Goal: Information Seeking & Learning: Learn about a topic

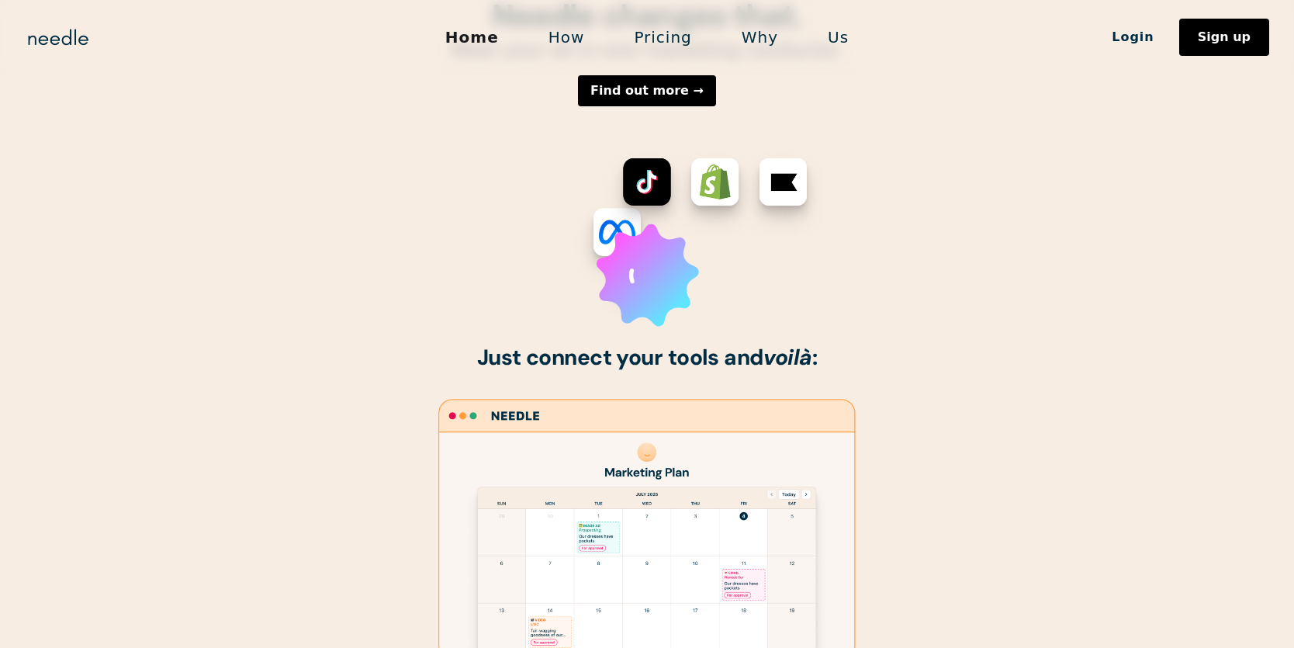
scroll to position [643, 0]
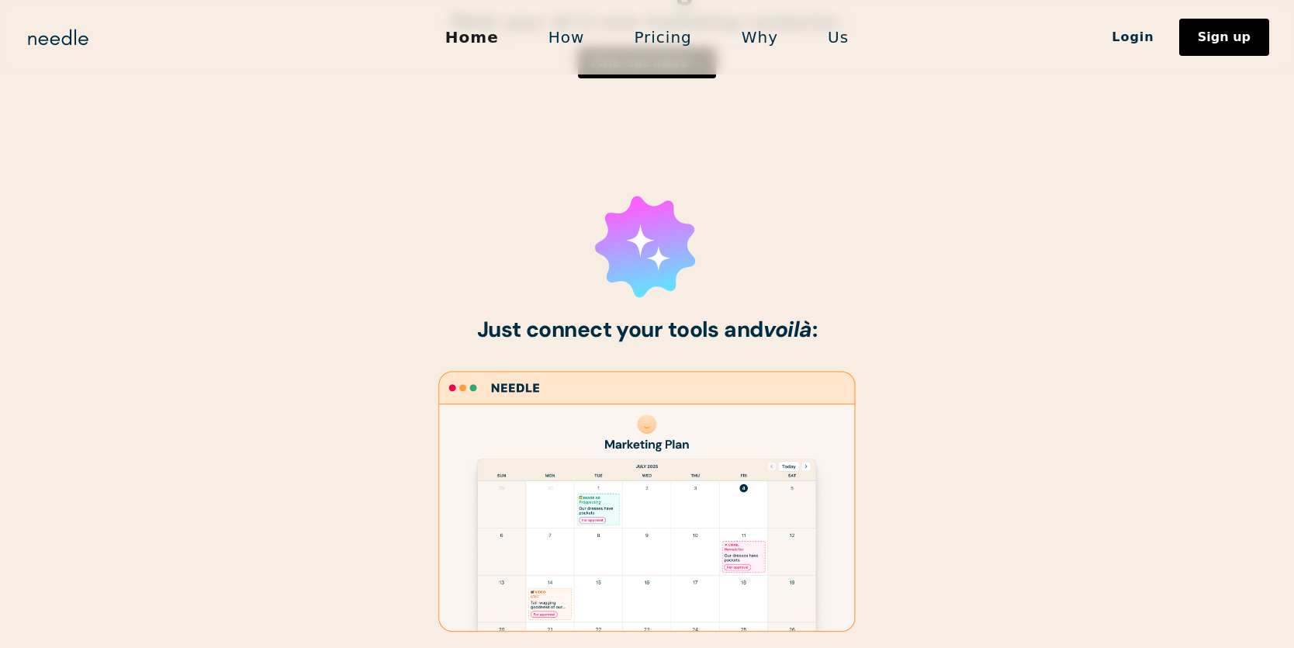
click at [677, 332] on strong "Just connect your tools and voilà :" at bounding box center [647, 329] width 341 height 29
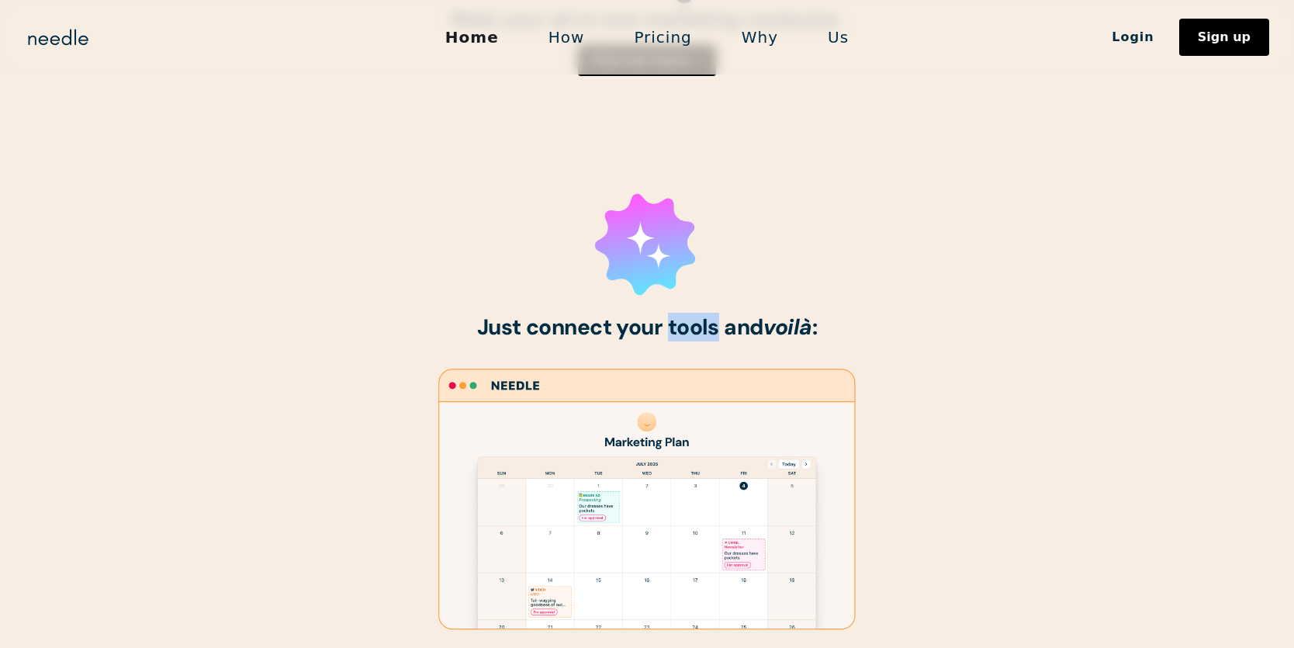
click at [677, 332] on strong "Just connect your tools and voilà :" at bounding box center [647, 327] width 341 height 29
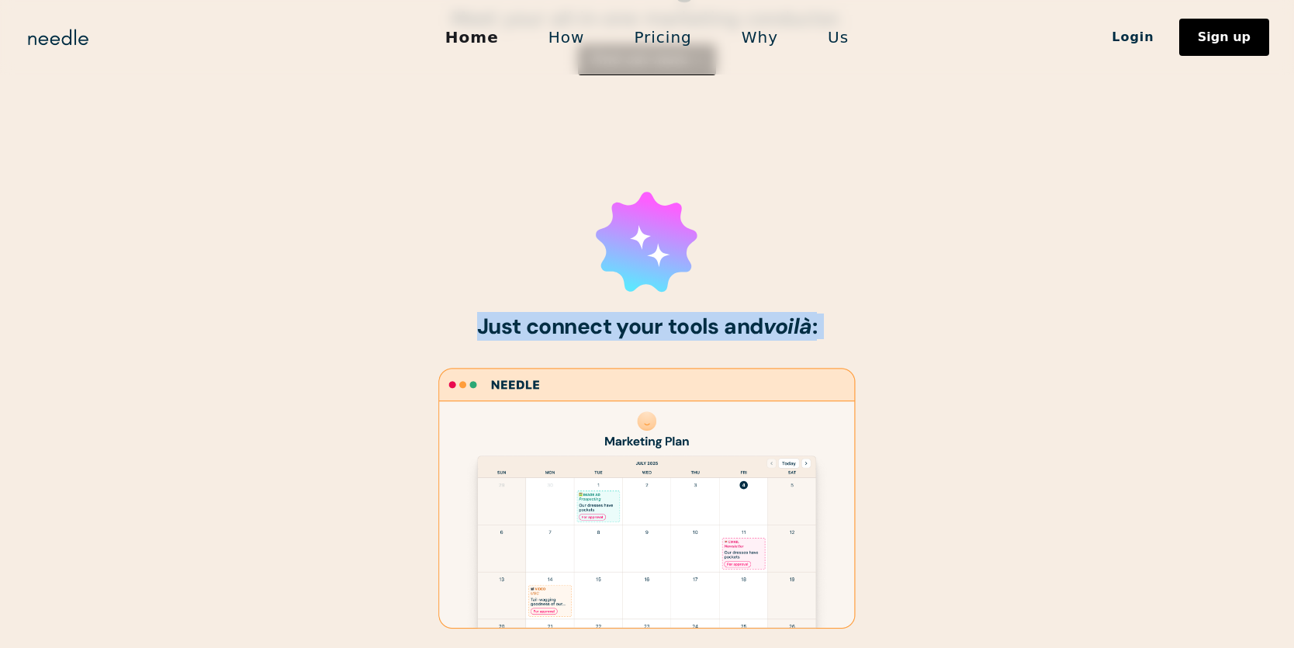
click at [677, 332] on strong "Just connect your tools and voilà :" at bounding box center [647, 326] width 341 height 29
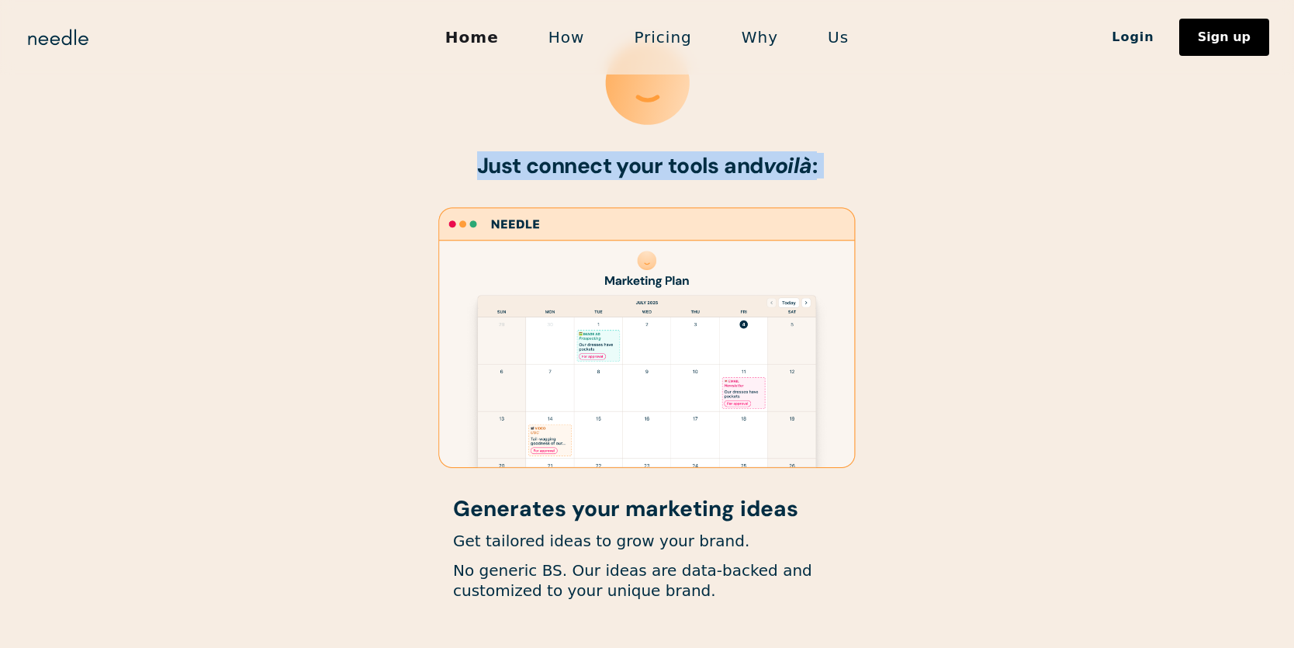
scroll to position [808, 0]
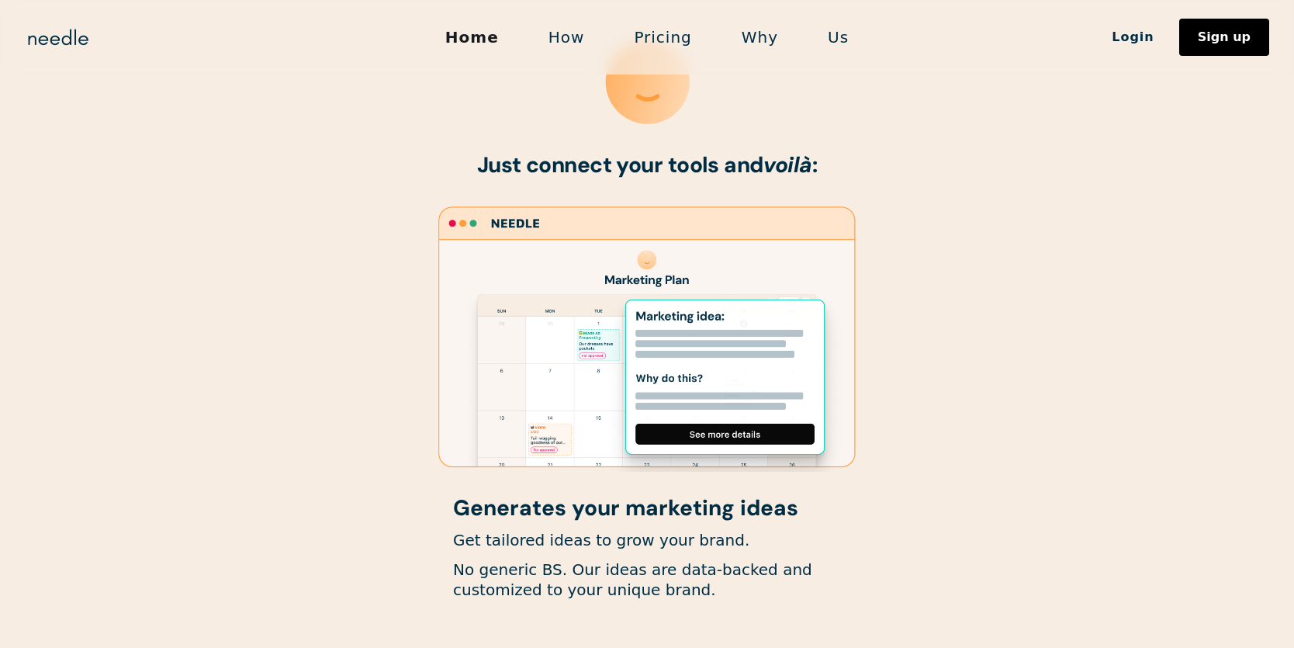
click at [612, 514] on h1 "Generates your marketing ideas" at bounding box center [647, 509] width 388 height 24
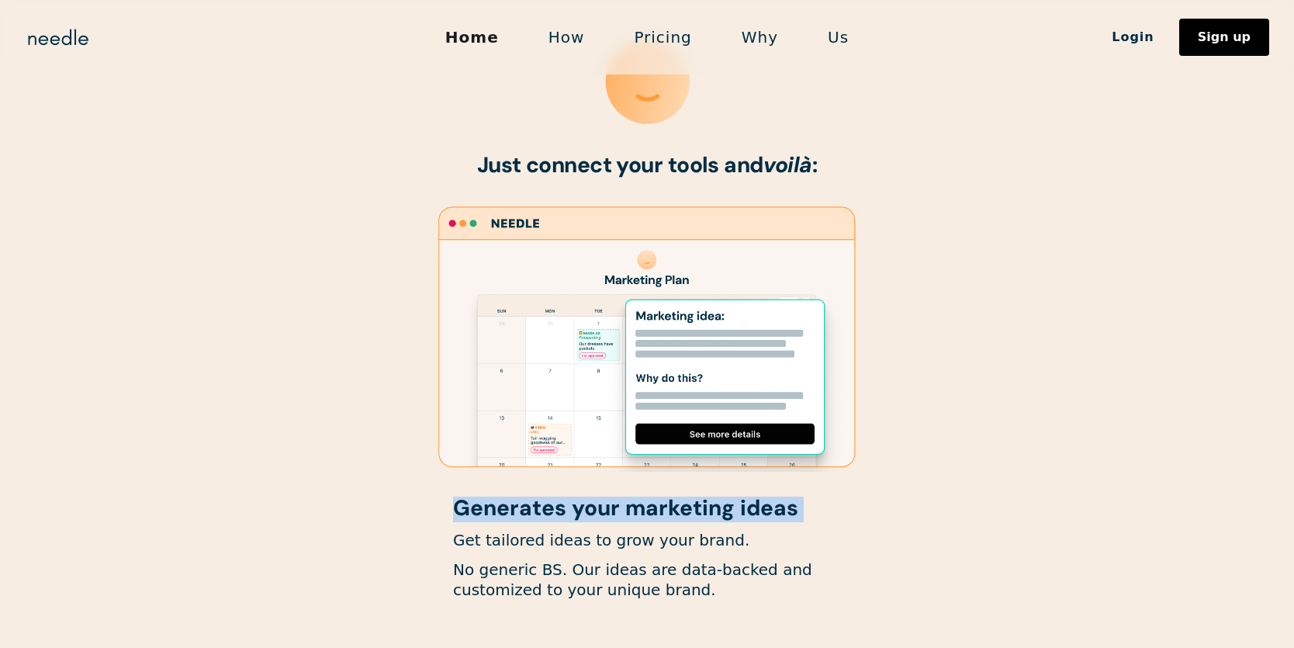
click at [612, 514] on h1 "Generates your marketing ideas" at bounding box center [647, 509] width 388 height 24
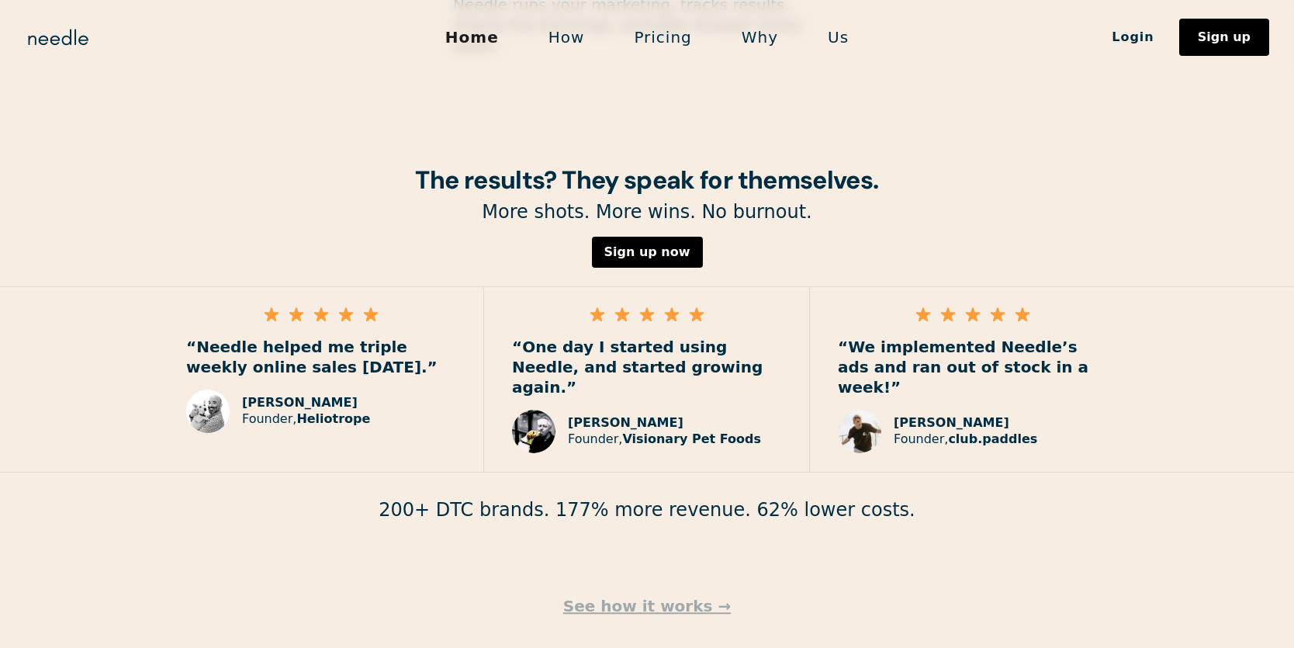
scroll to position [2197, 0]
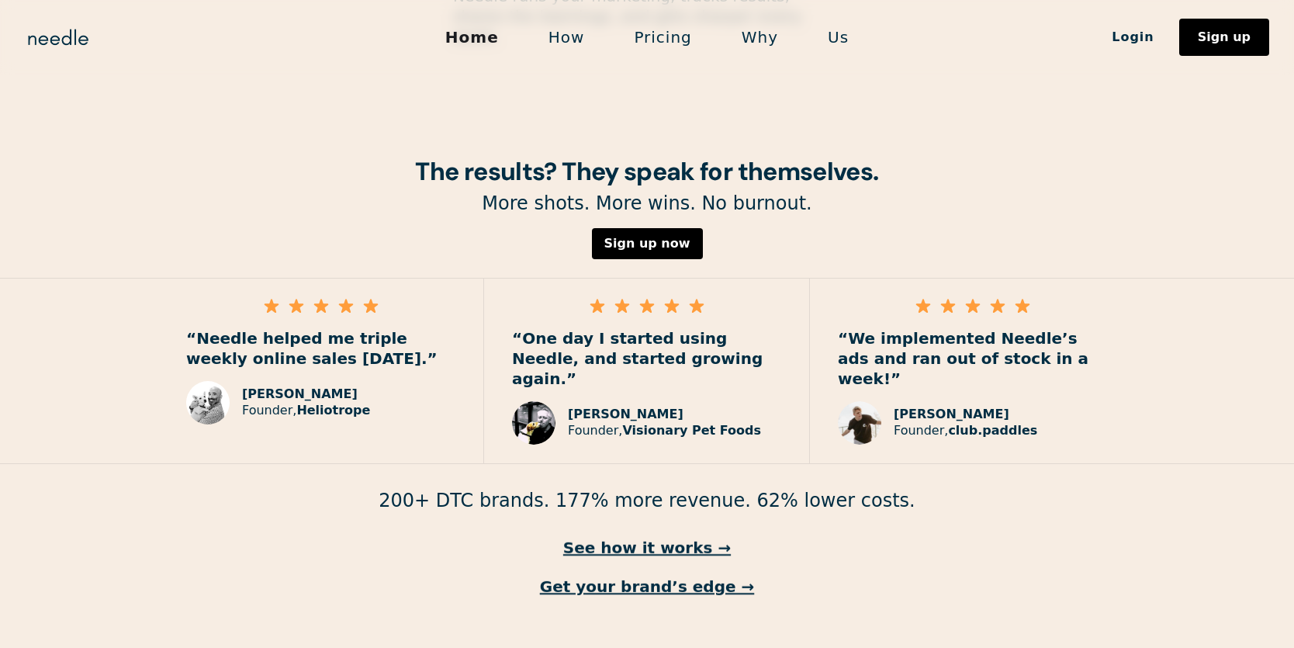
click at [551, 489] on p "200+ DTC brands. 177% more revenue. 62% lower costs." at bounding box center [647, 501] width 1294 height 24
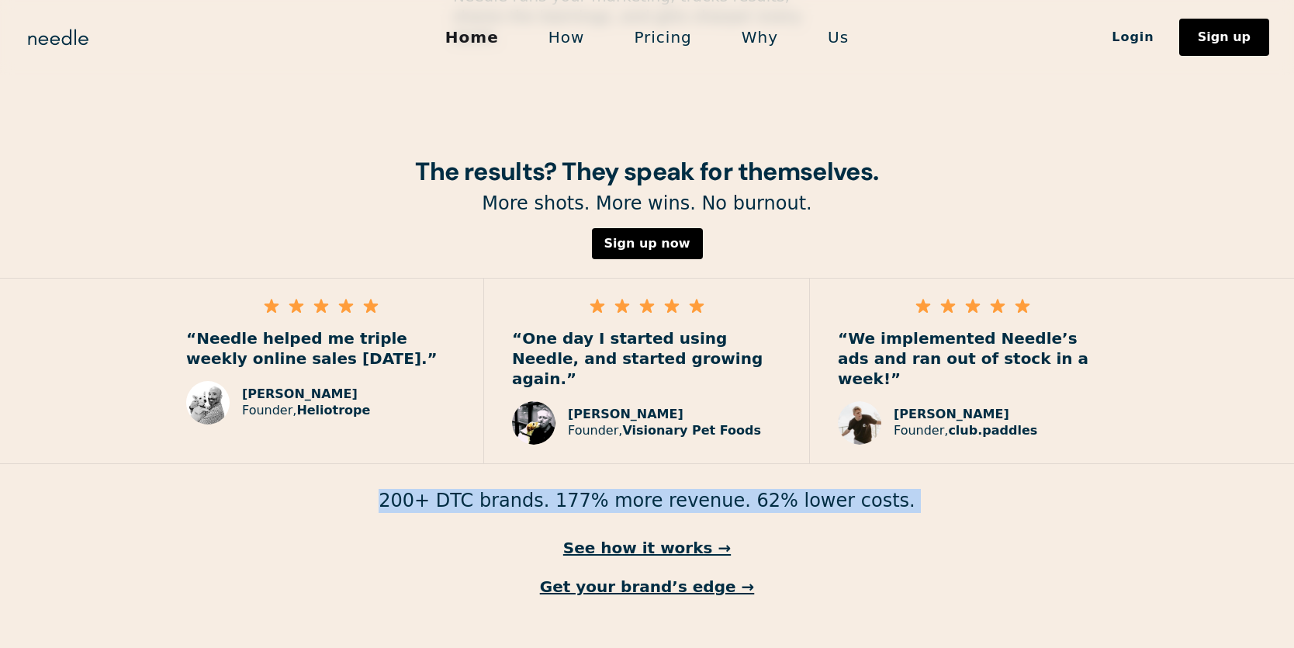
click at [551, 489] on p "200+ DTC brands. 177% more revenue. 62% lower costs." at bounding box center [647, 501] width 1294 height 24
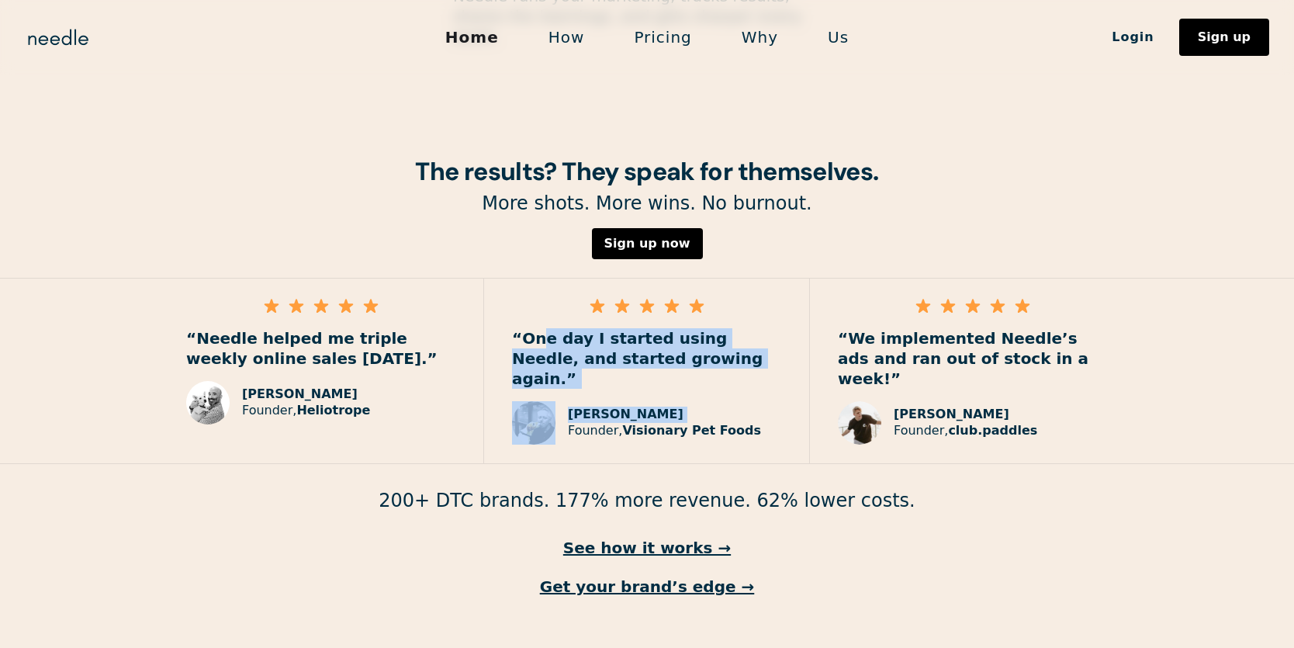
drag, startPoint x: 540, startPoint y: 302, endPoint x: 730, endPoint y: 350, distance: 196.1
click at [730, 350] on div "“One day I started using Needle, and started growing again.” Paul Raybould Foun…" at bounding box center [647, 371] width 326 height 185
click at [730, 407] on div "Paul Raybould Founder, Visionary Pet Foods" at bounding box center [664, 423] width 193 height 33
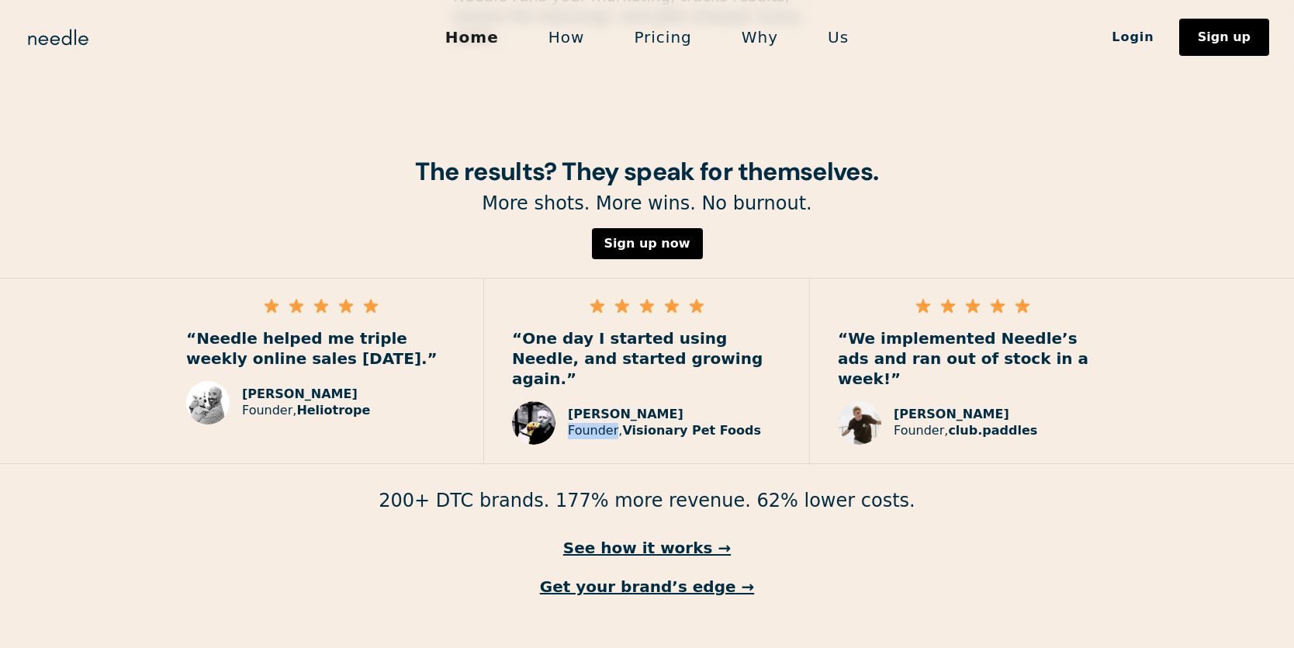
click at [730, 407] on div "Paul Raybould Founder, Visionary Pet Foods" at bounding box center [664, 423] width 193 height 33
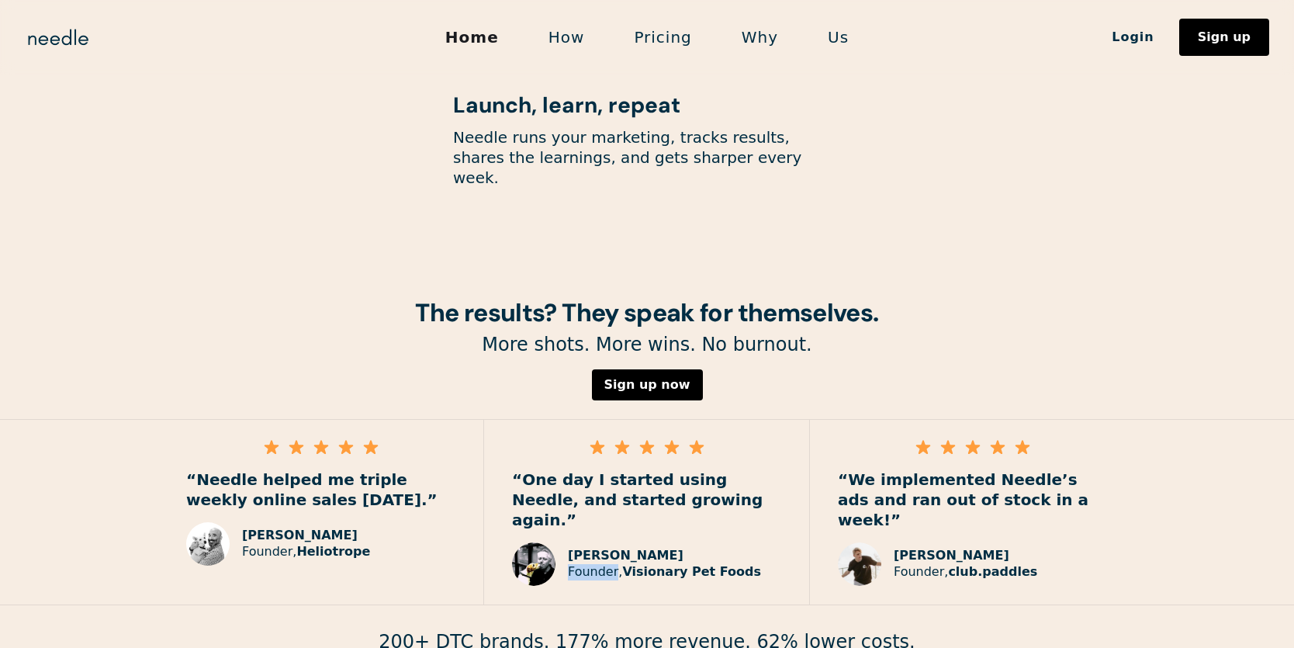
scroll to position [2049, 0]
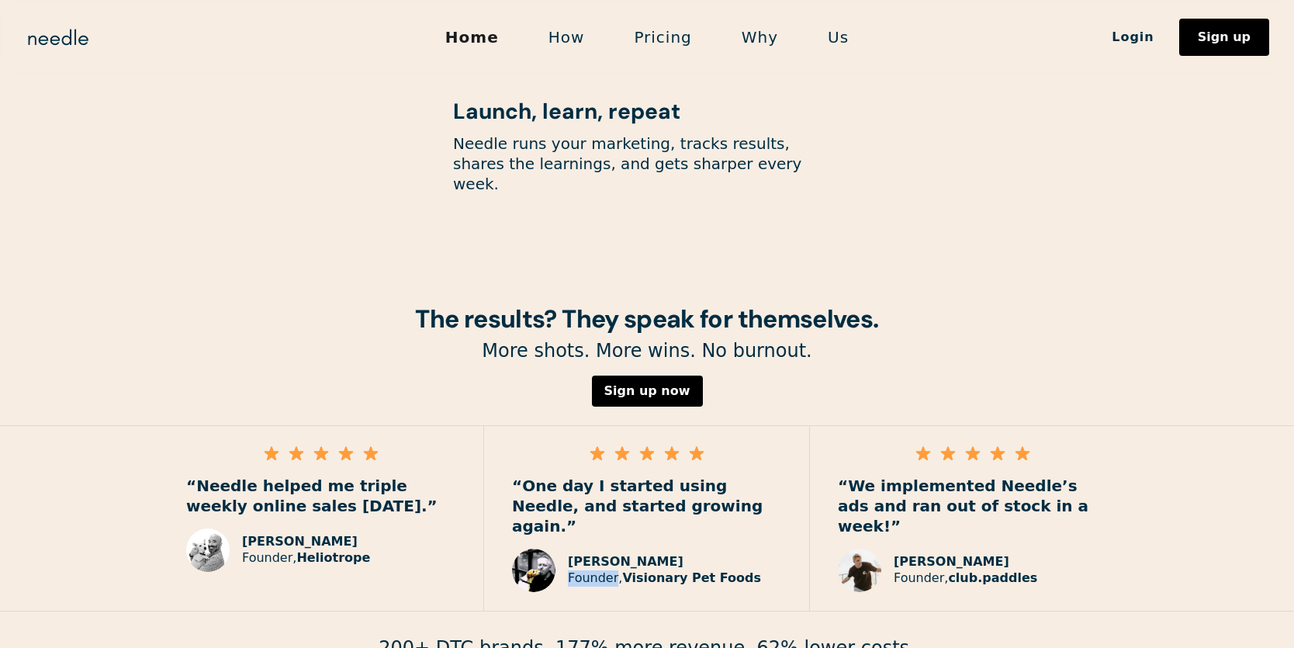
click at [694, 44] on link "Pricing" at bounding box center [662, 37] width 107 height 33
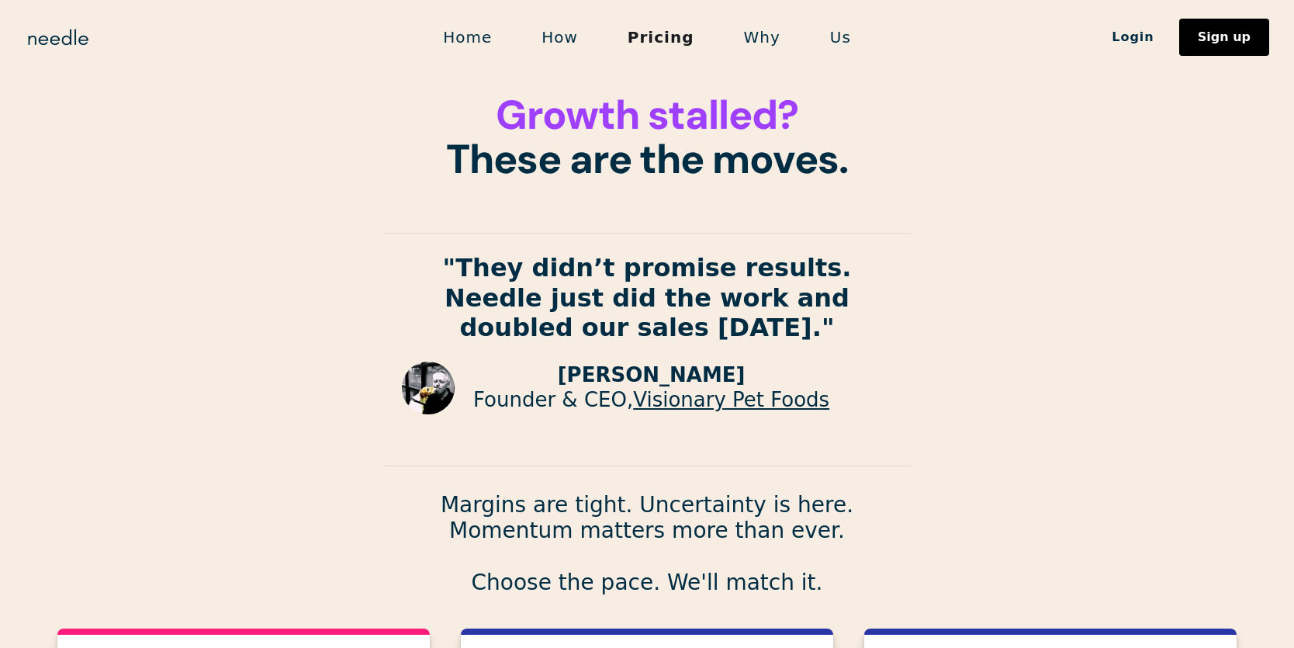
click at [598, 31] on link "How" at bounding box center [560, 37] width 86 height 33
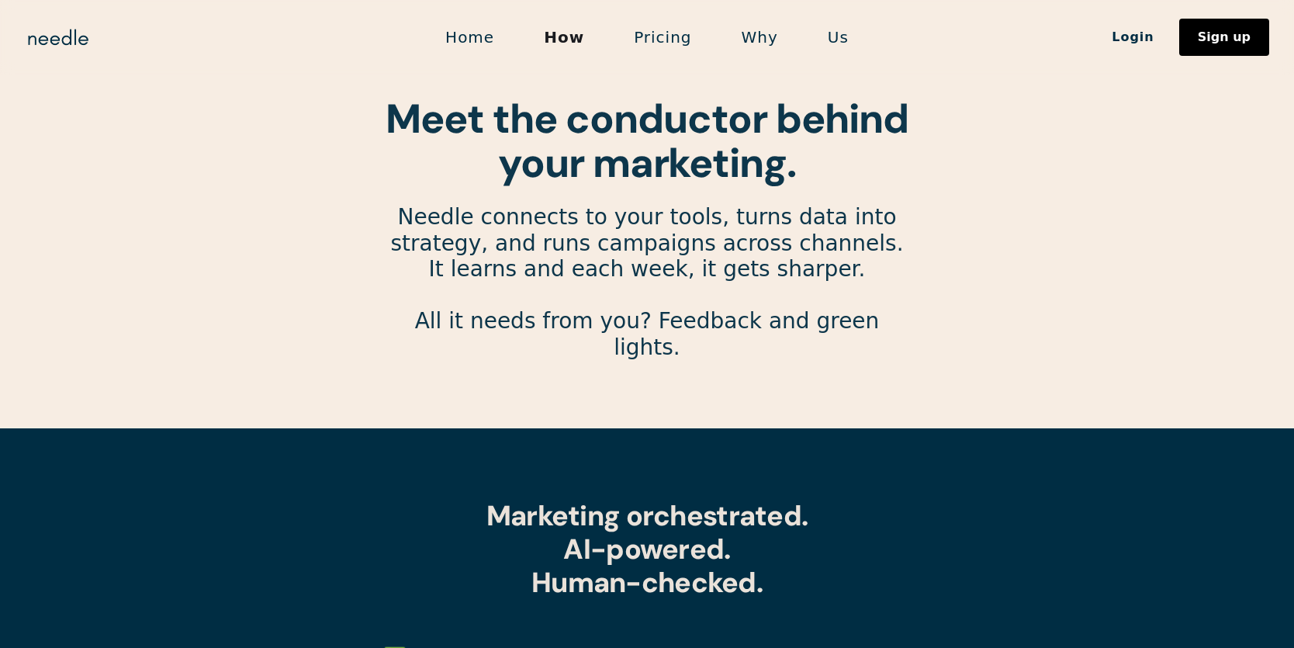
click at [649, 47] on link "Pricing" at bounding box center [662, 37] width 107 height 33
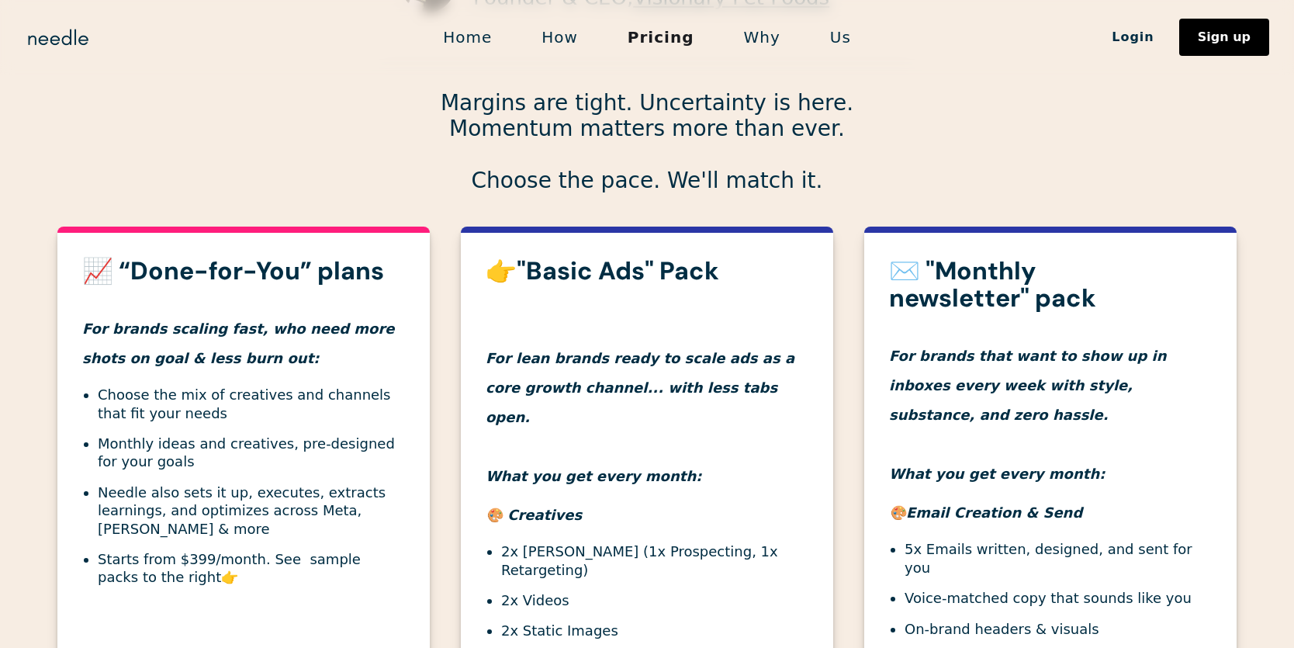
scroll to position [381, 0]
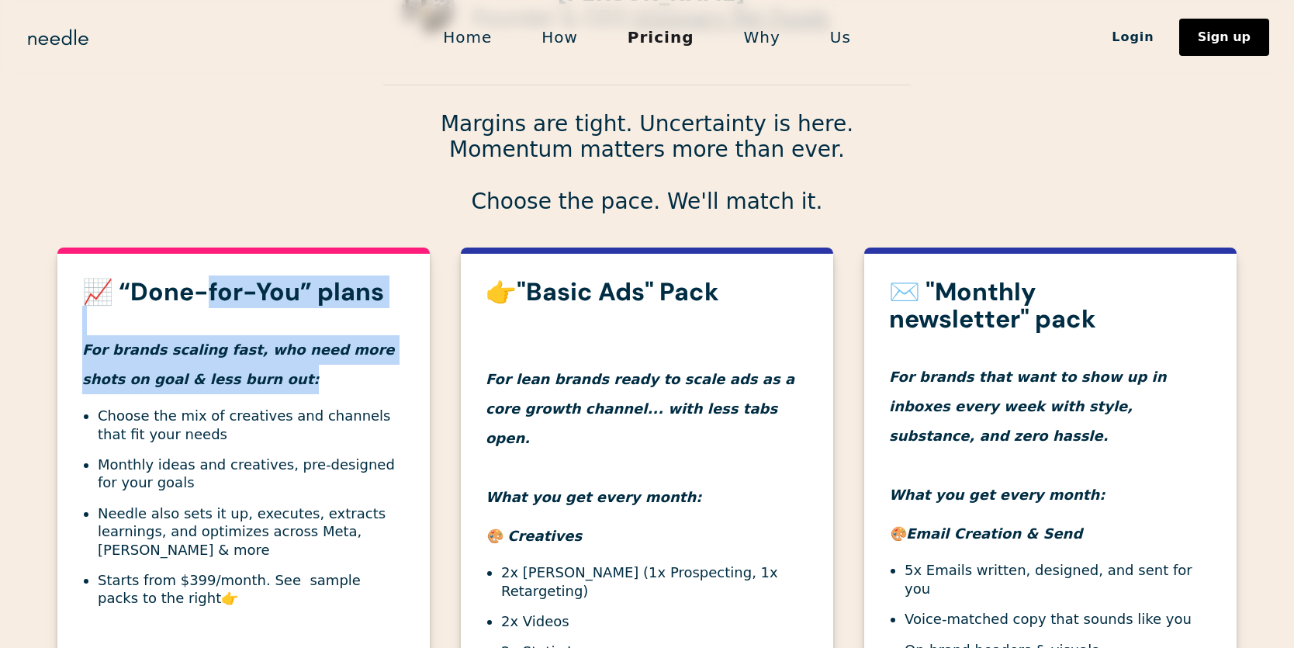
drag, startPoint x: 203, startPoint y: 286, endPoint x: 259, endPoint y: 372, distance: 103.1
click at [259, 372] on div "📈 “Done-for-You” plans For brands scaling fast, who need more shots on goal & l…" at bounding box center [243, 457] width 372 height 357
click at [259, 372] on h4 "For brands scaling fast, who need more shots on goal & less burn out:" at bounding box center [243, 350] width 323 height 88
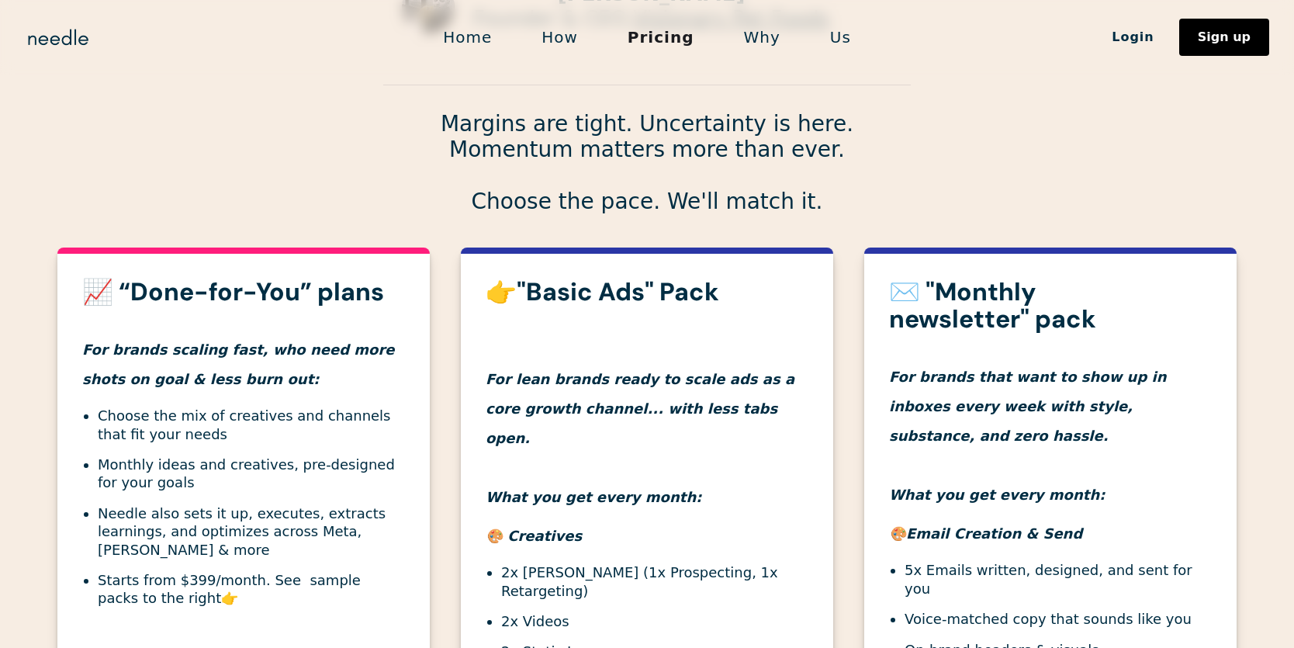
click at [259, 372] on h4 "For brands scaling fast, who need more shots on goal & less burn out:" at bounding box center [243, 350] width 323 height 88
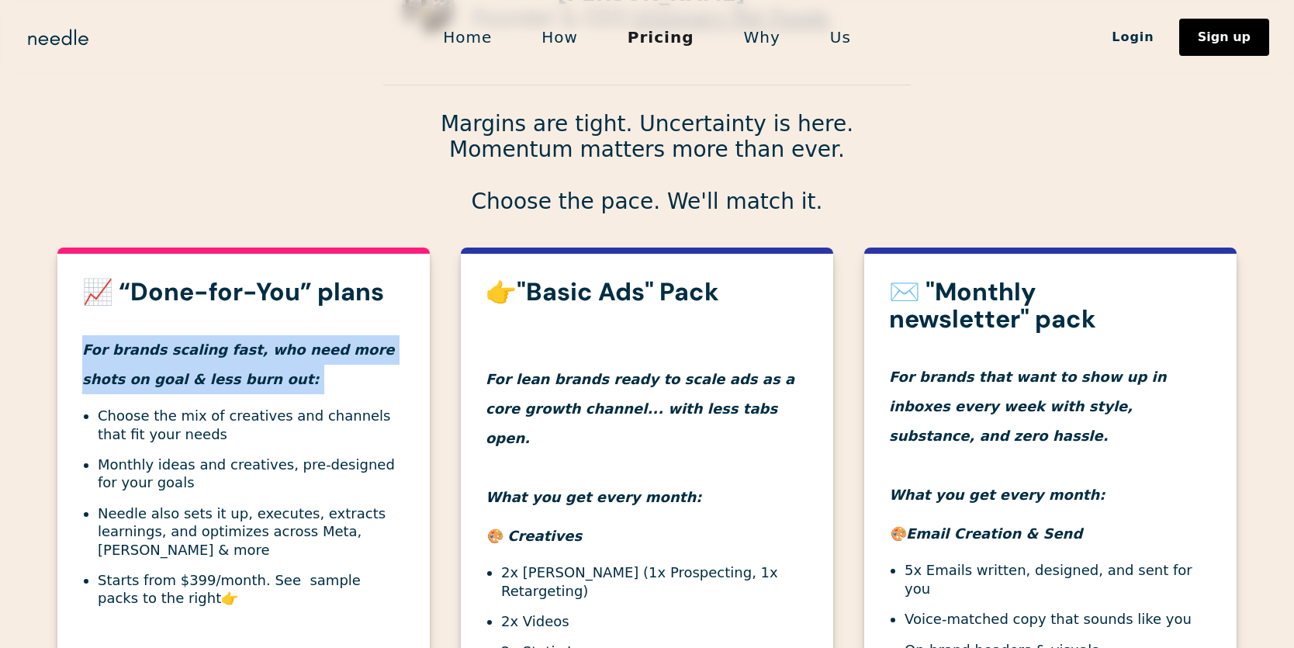
click at [259, 372] on h4 "For brands scaling fast, who need more shots on goal & less burn out:" at bounding box center [243, 350] width 323 height 88
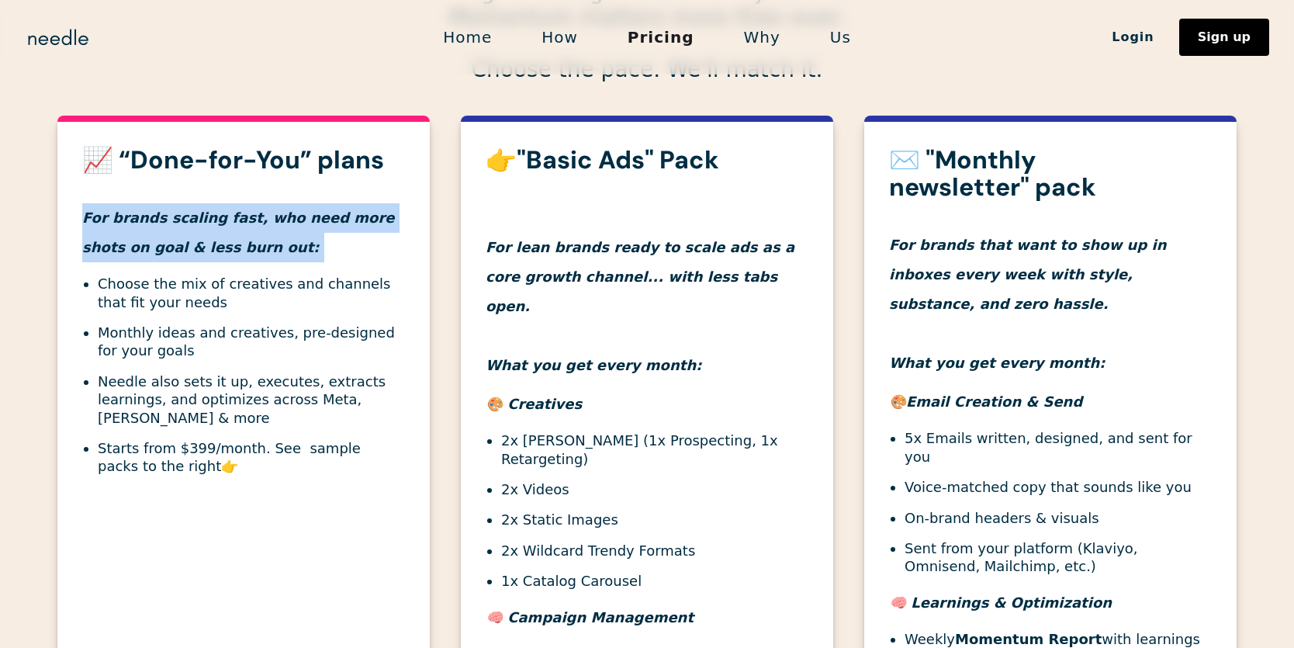
scroll to position [495, 0]
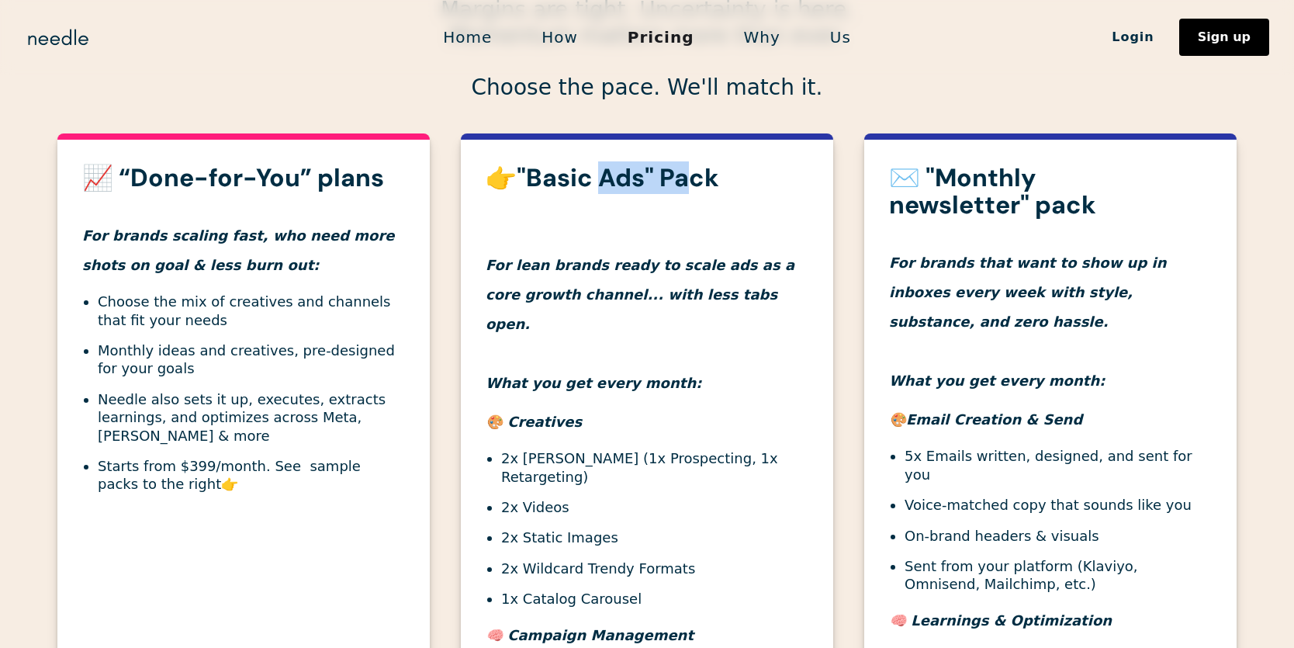
drag, startPoint x: 599, startPoint y: 175, endPoint x: 689, endPoint y: 188, distance: 90.9
click at [689, 188] on strong "👉"Basic Ads" Pack" at bounding box center [603, 177] width 234 height 33
click at [938, 189] on h3 "✉️ "Monthly newsletter" pack" at bounding box center [1050, 191] width 323 height 54
click at [939, 189] on h3 "✉️ "Monthly newsletter" pack" at bounding box center [1050, 191] width 323 height 54
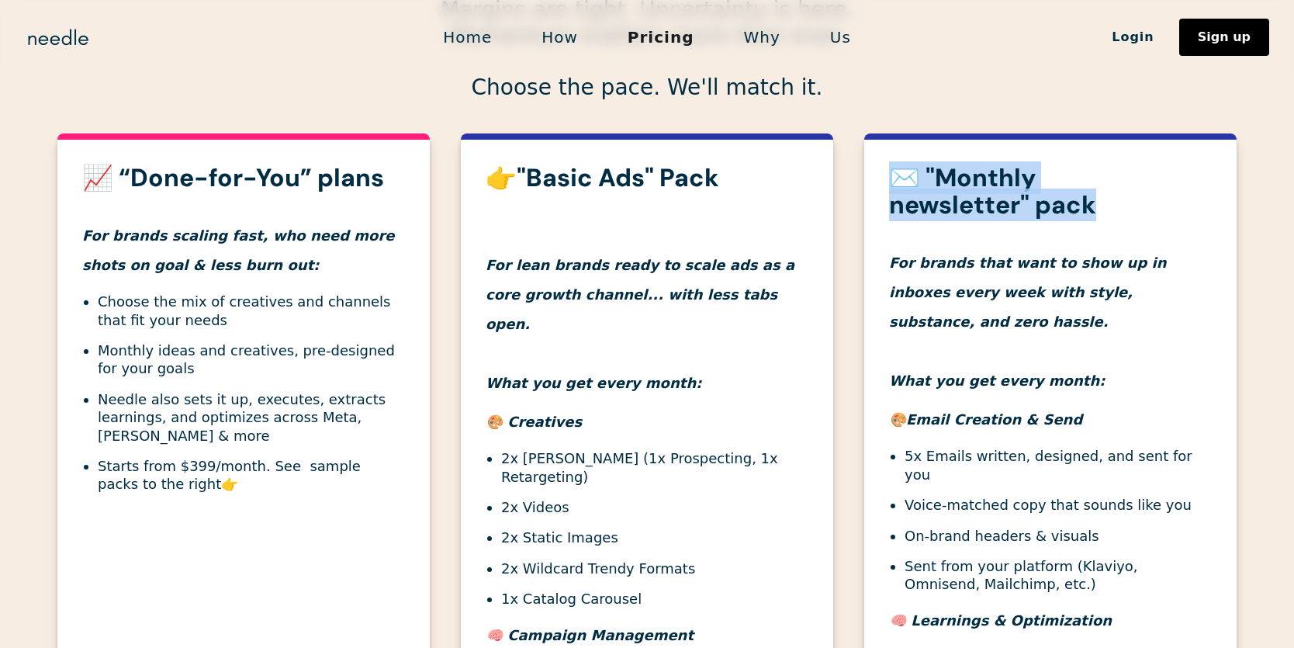
click at [938, 185] on h3 "✉️ "Monthly newsletter" pack" at bounding box center [1050, 191] width 323 height 54
click at [937, 184] on h3 "✉️ "Monthly newsletter" pack" at bounding box center [1050, 191] width 323 height 54
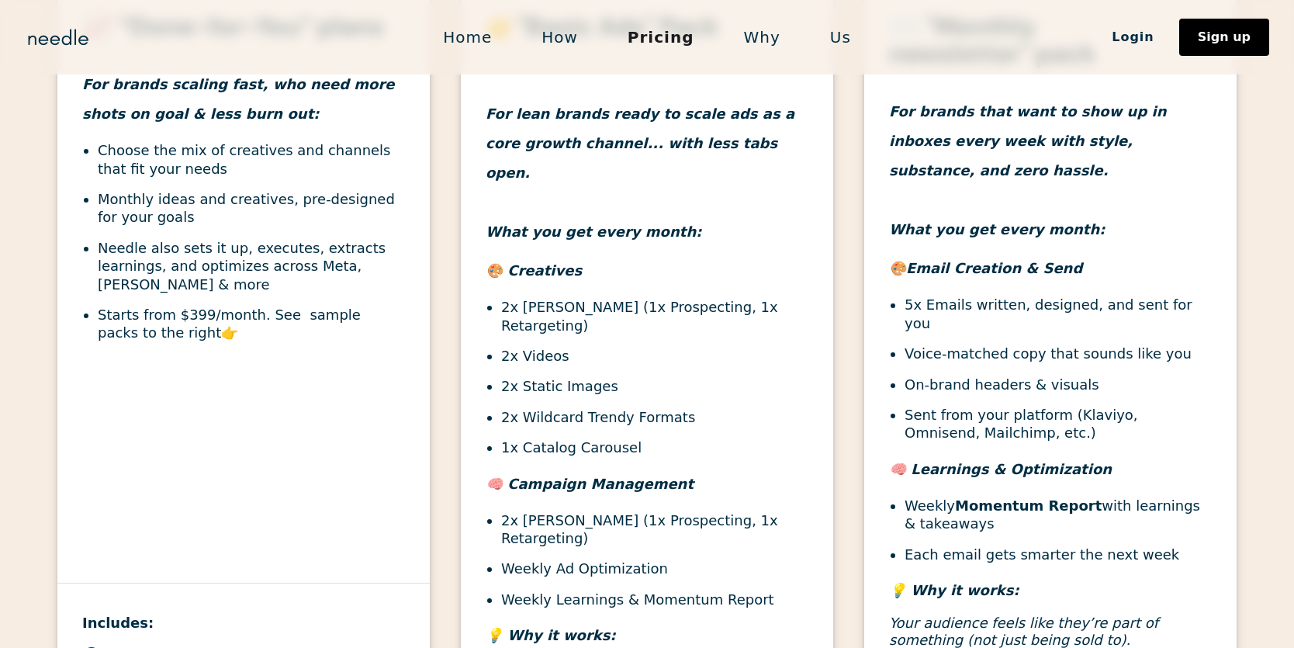
scroll to position [671, 0]
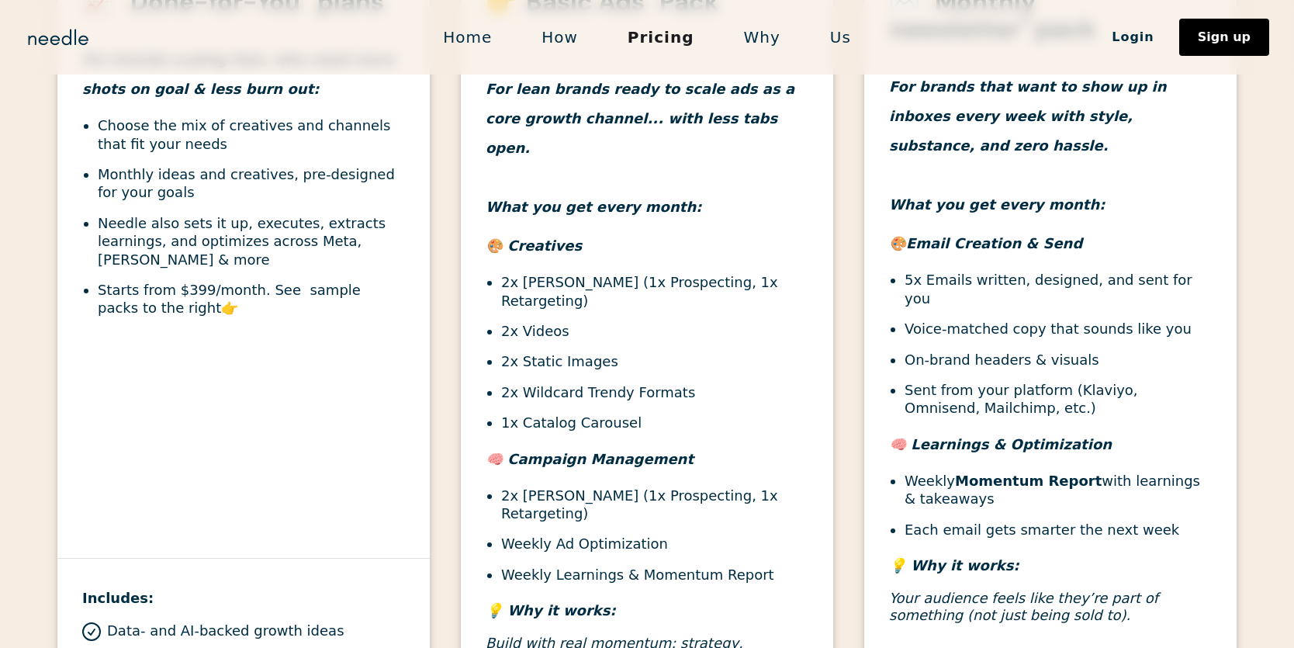
click at [504, 352] on li "2x Static Images" at bounding box center [654, 361] width 307 height 18
click at [542, 352] on li "2x Static Images" at bounding box center [654, 361] width 307 height 18
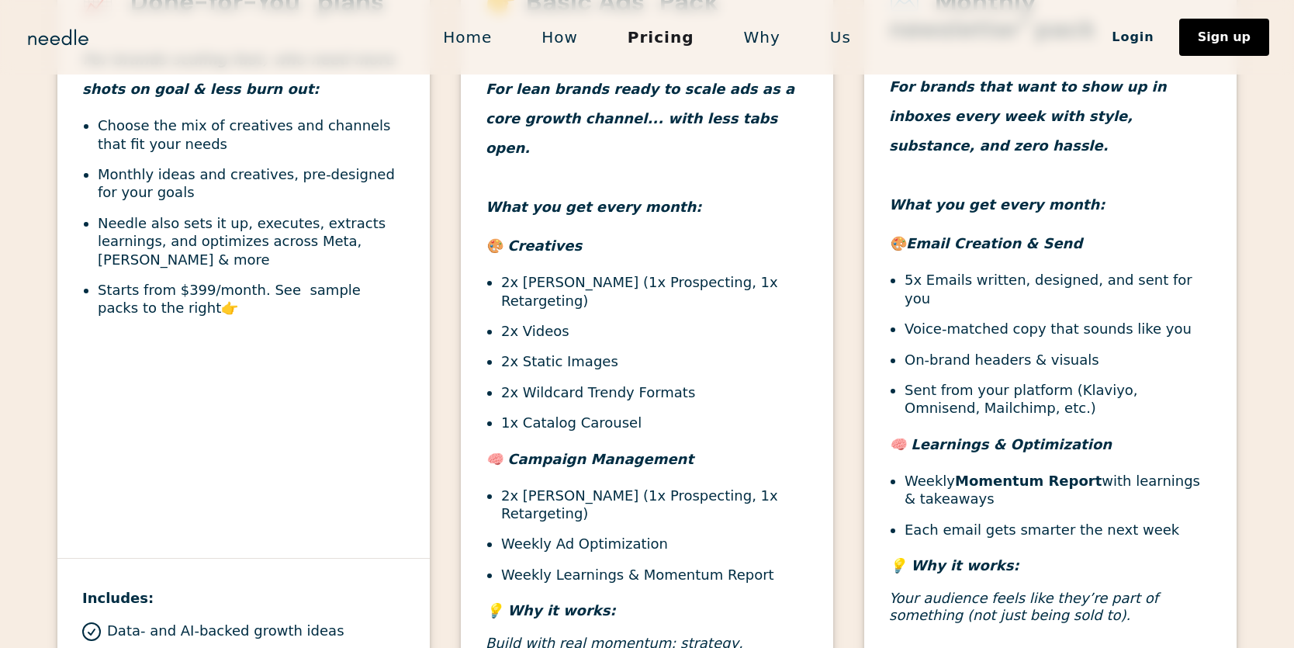
click at [548, 289] on ul "2x Ad Campaigns (1x Prospecting, 1x Retargeting) 2x Videos 2x Static Images 2x …" at bounding box center [647, 352] width 323 height 158
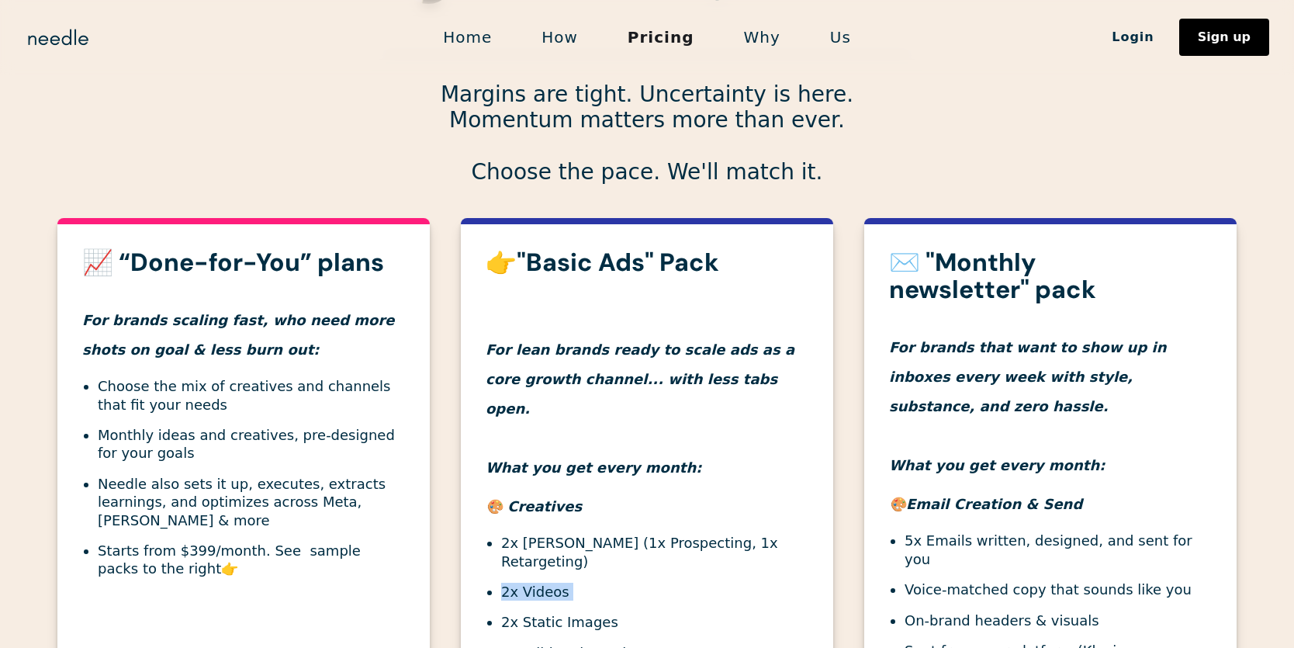
scroll to position [403, 0]
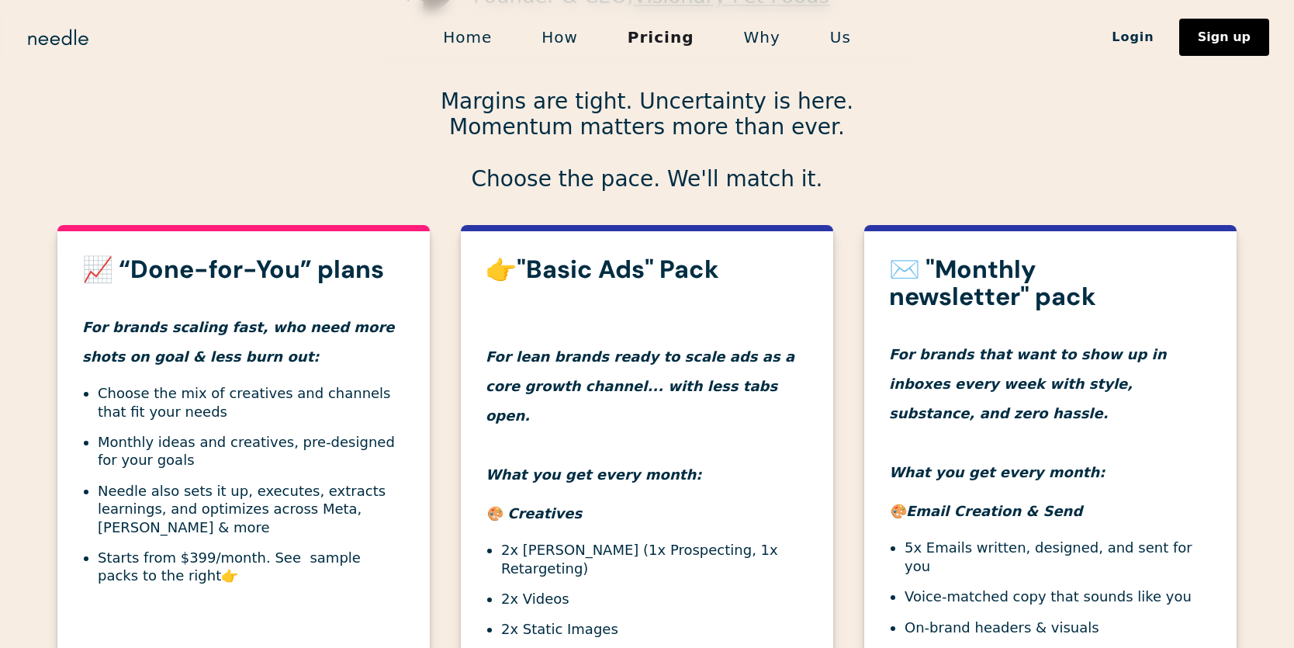
click at [942, 330] on h4 "For brands that want to show up in inboxes every week with style, substance, an…" at bounding box center [1050, 398] width 323 height 177
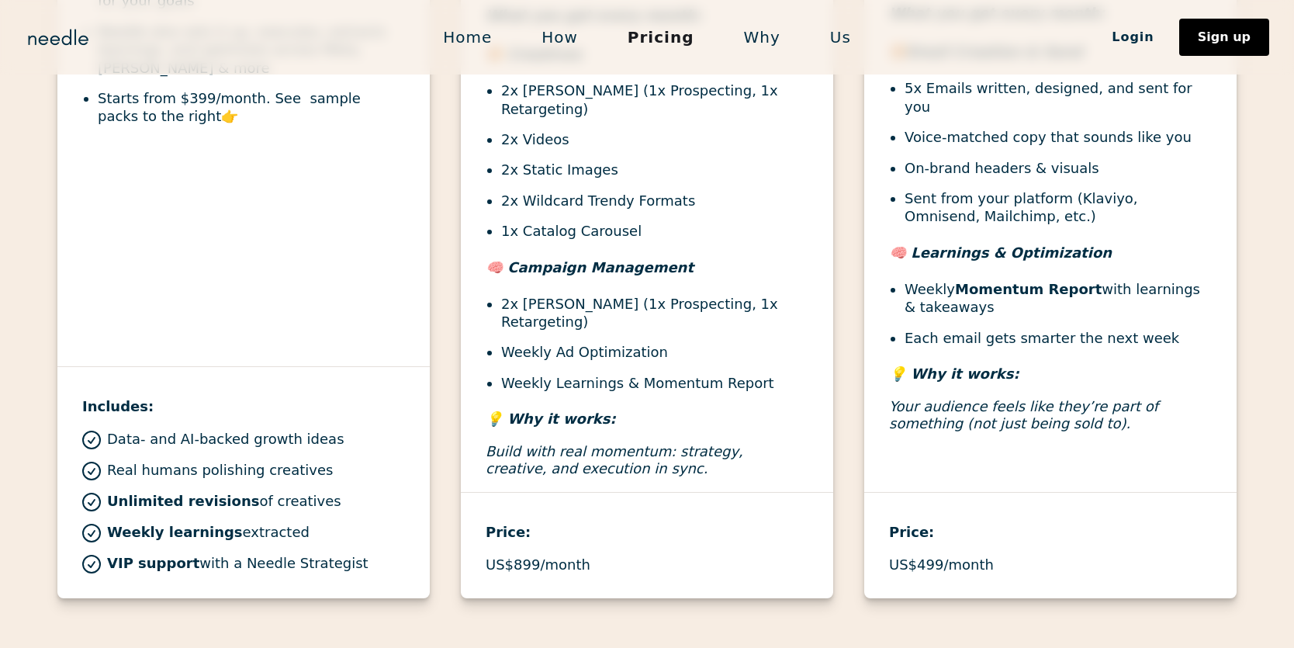
scroll to position [528, 0]
